Goal: Check status

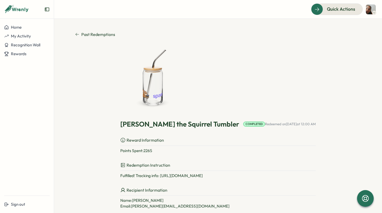
scroll to position [33, 0]
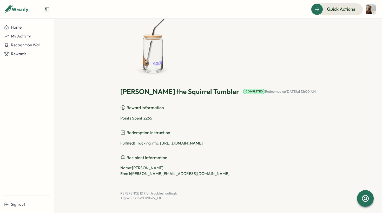
click at [206, 141] on div "Fulfilled! Tracking info: [URL][DOMAIN_NAME]" at bounding box center [218, 143] width 196 height 6
click at [214, 145] on div "Fulfilled! Tracking info: [URL][DOMAIN_NAME]" at bounding box center [218, 143] width 196 height 6
drag, startPoint x: 273, startPoint y: 144, endPoint x: 172, endPoint y: 144, distance: 101.2
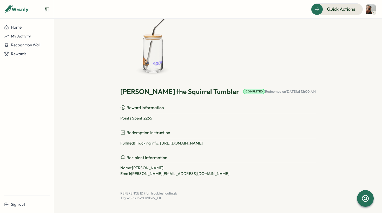
click at [172, 144] on div "Fulfilled! Tracking info: [URL][DOMAIN_NAME]" at bounding box center [218, 143] width 196 height 6
drag, startPoint x: 171, startPoint y: 143, endPoint x: 265, endPoint y: 147, distance: 93.7
click at [265, 147] on div "[PERSON_NAME] the Squirrel Tumbler Completed Redeemed on [DATE] 12:00 AM Reward…" at bounding box center [218, 107] width 196 height 187
